Goal: Task Accomplishment & Management: Manage account settings

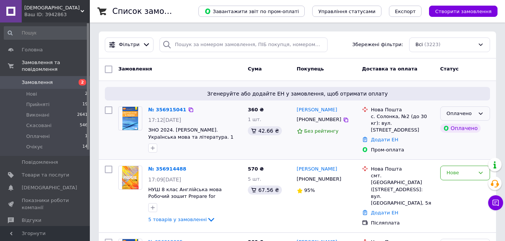
click at [482, 114] on icon at bounding box center [480, 113] width 6 height 6
click at [470, 130] on li "Прийнято" at bounding box center [464, 129] width 49 height 14
click at [466, 170] on div "Нове" at bounding box center [460, 173] width 28 height 8
click at [465, 187] on li "Прийнято" at bounding box center [464, 188] width 49 height 14
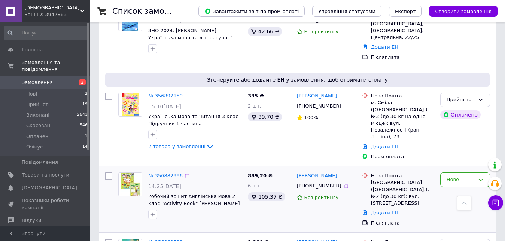
scroll to position [299, 0]
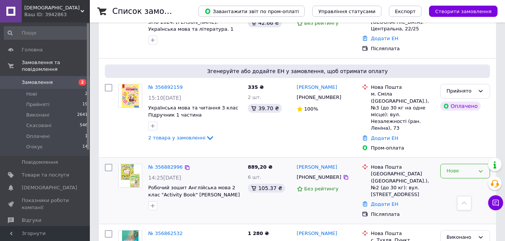
click at [449, 167] on div "Нове" at bounding box center [460, 171] width 28 height 8
click at [458, 173] on li "Прийнято" at bounding box center [464, 180] width 49 height 14
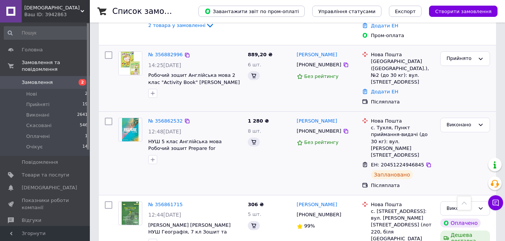
scroll to position [449, 0]
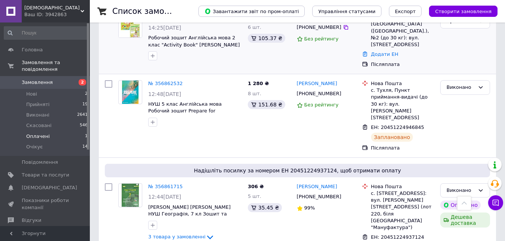
click at [48, 131] on li "Оплачені 1" at bounding box center [46, 136] width 92 height 10
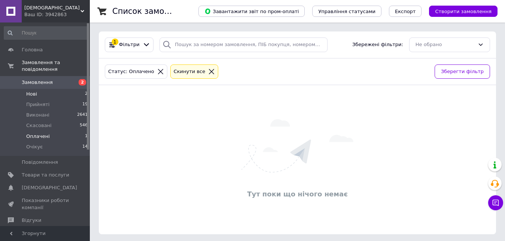
click at [40, 91] on li "Нові 2" at bounding box center [46, 94] width 92 height 10
